Goal: Task Accomplishment & Management: Complete application form

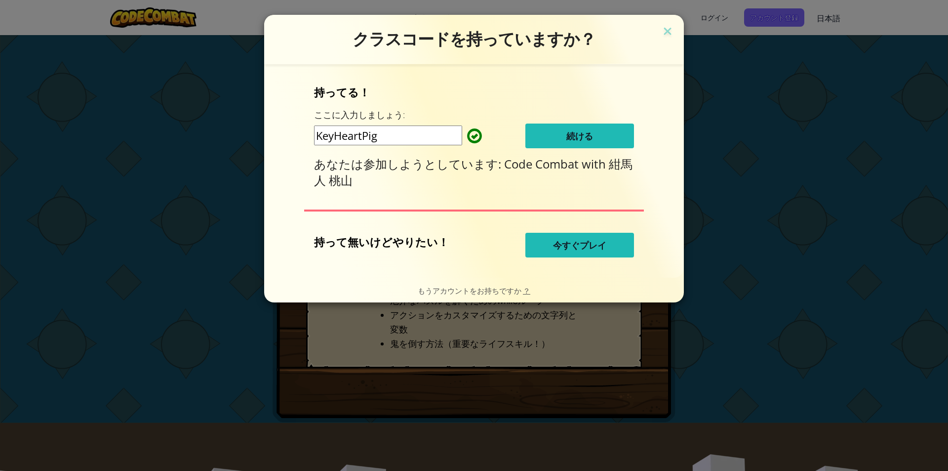
click at [593, 132] on button "続ける" at bounding box center [580, 135] width 109 height 25
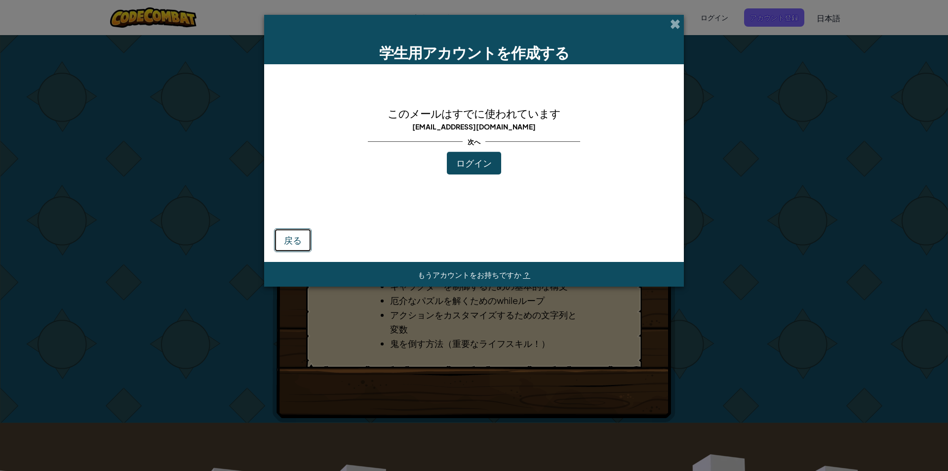
click at [291, 235] on font "戻る" at bounding box center [293, 239] width 18 height 11
click at [680, 25] on span at bounding box center [675, 24] width 10 height 10
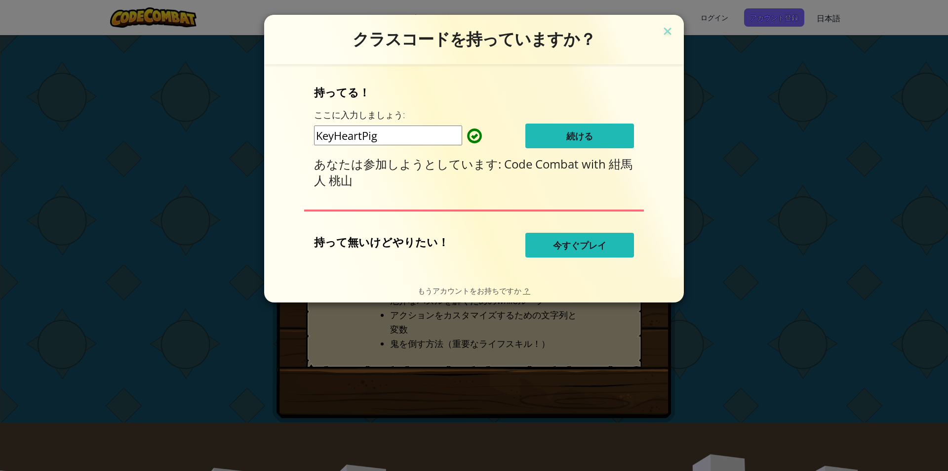
click at [595, 136] on button "続ける" at bounding box center [580, 135] width 109 height 25
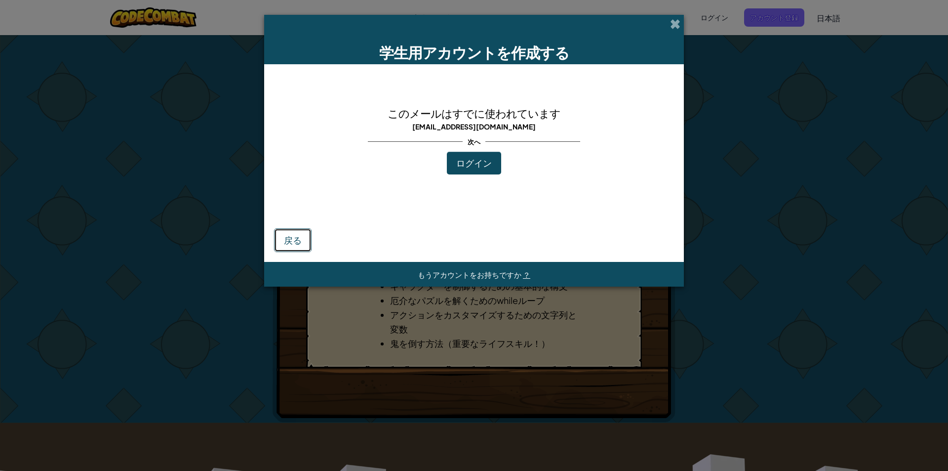
click at [289, 232] on button "戻る" at bounding box center [293, 240] width 38 height 24
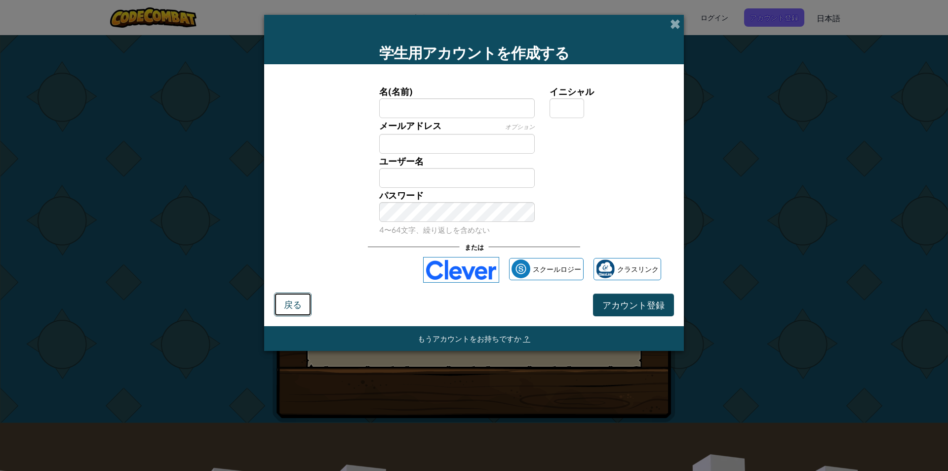
click at [301, 306] on font "戻る" at bounding box center [293, 303] width 18 height 11
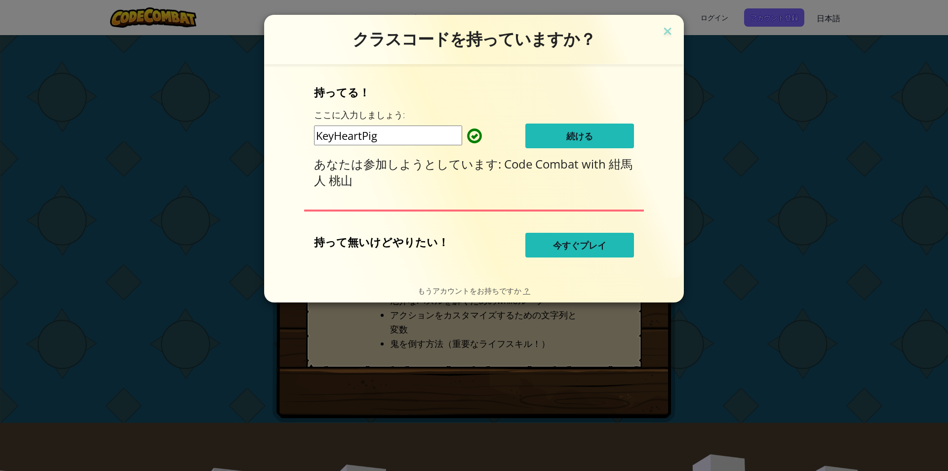
click at [590, 135] on font "続ける" at bounding box center [580, 136] width 27 height 12
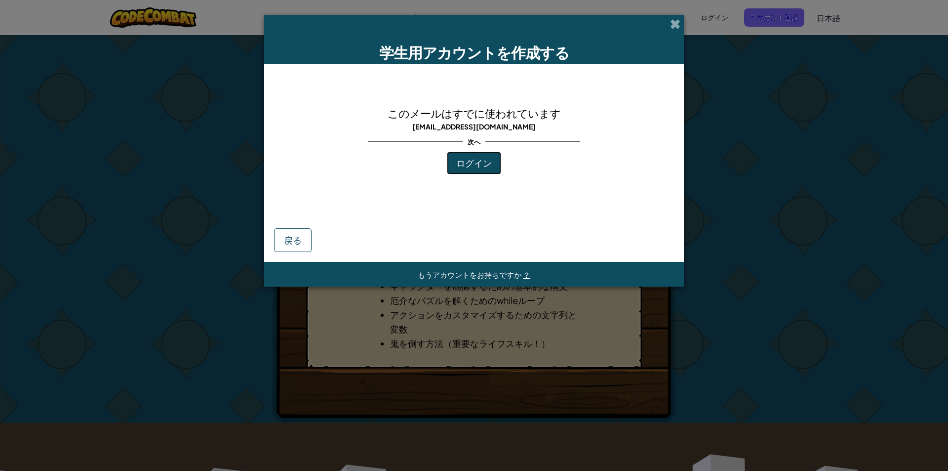
click at [479, 168] on font "ログイン" at bounding box center [474, 162] width 36 height 11
